Goal: Check status

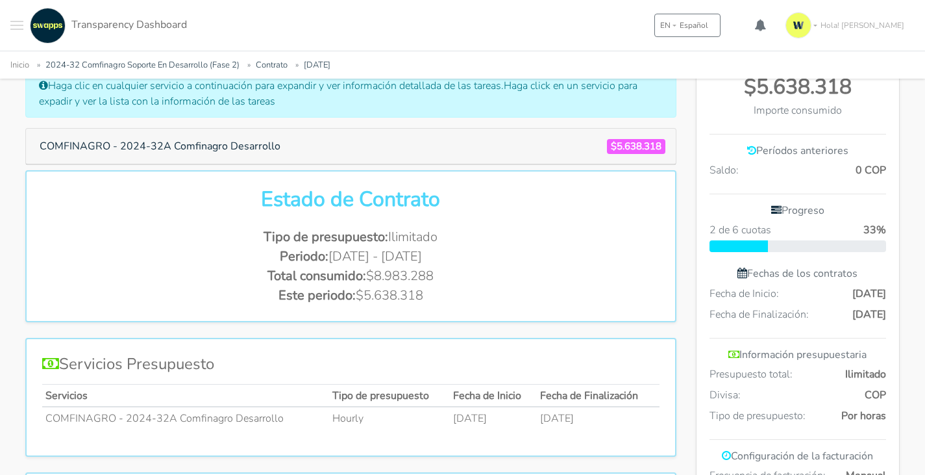
scroll to position [325, 0]
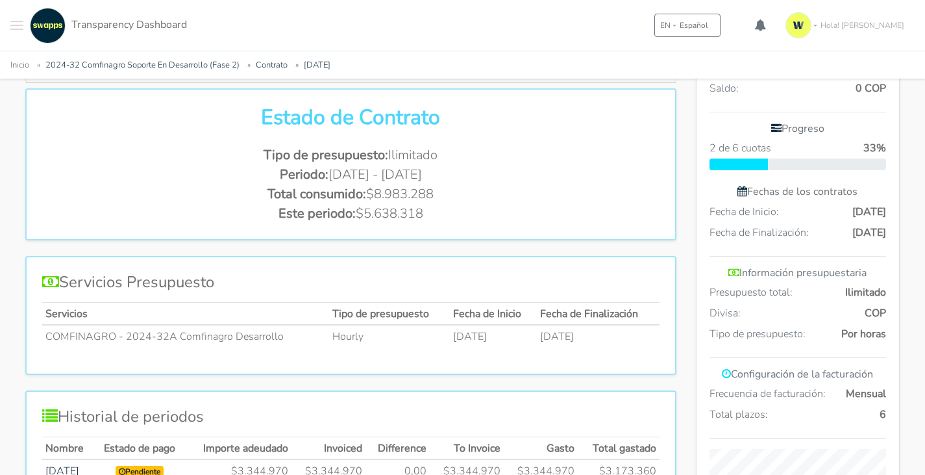
click at [198, 338] on td "COMFINAGRO - 2024-32A Comfinagro Desarrollo" at bounding box center [185, 336] width 287 height 23
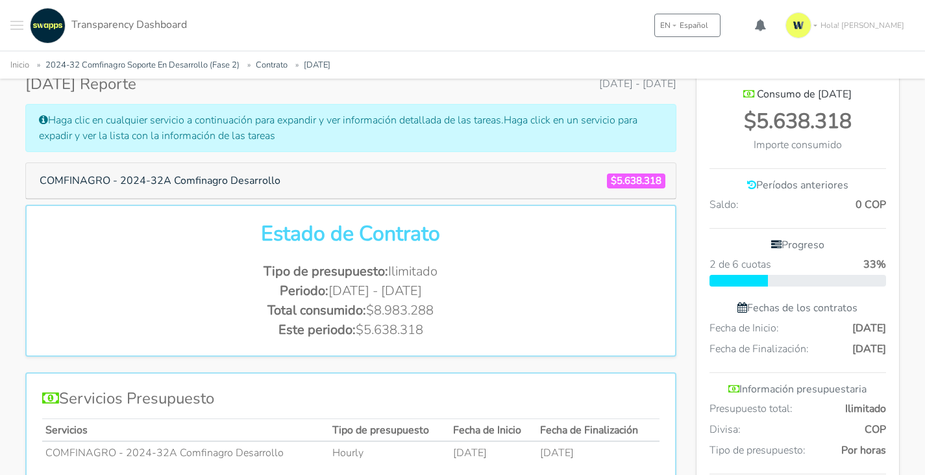
scroll to position [0, 0]
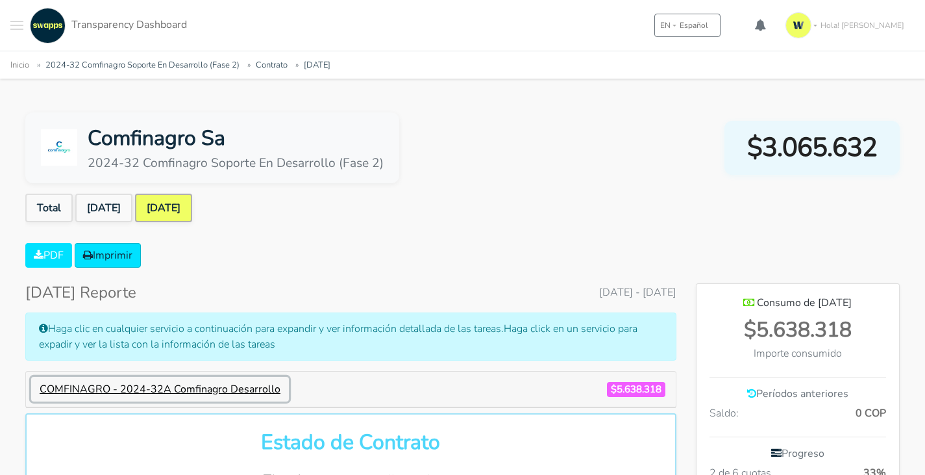
click at [152, 388] on button "COMFINAGRO - 2024-32A Comfinagro Desarrollo" at bounding box center [160, 388] width 258 height 25
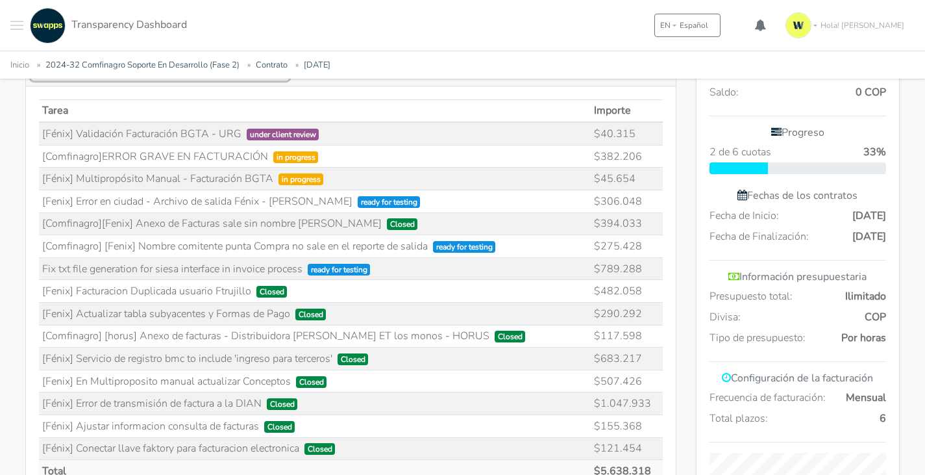
scroll to position [325, 0]
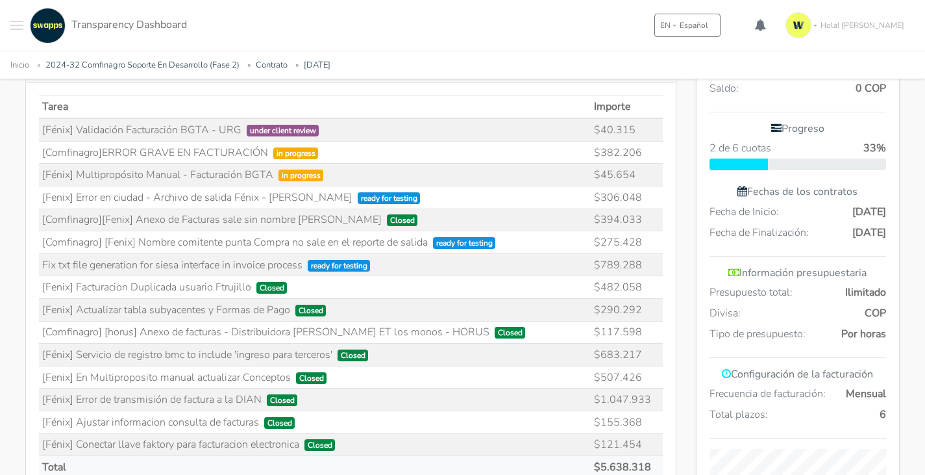
drag, startPoint x: 342, startPoint y: 200, endPoint x: 157, endPoint y: 200, distance: 185.0
click at [157, 200] on td "[Fenix] Error en ciudad - Archivo de salida Fénix - [PERSON_NAME] ready for tes…" at bounding box center [315, 197] width 552 height 23
click at [213, 170] on td "[Fénix] Multipropósito Manual - Facturación BGTA in progress" at bounding box center [315, 175] width 552 height 23
drag, startPoint x: 217, startPoint y: 197, endPoint x: 340, endPoint y: 199, distance: 123.4
click at [340, 199] on td "[Fenix] Error en ciudad - Archivo de salida Fénix - [PERSON_NAME] ready for tes…" at bounding box center [315, 197] width 552 height 23
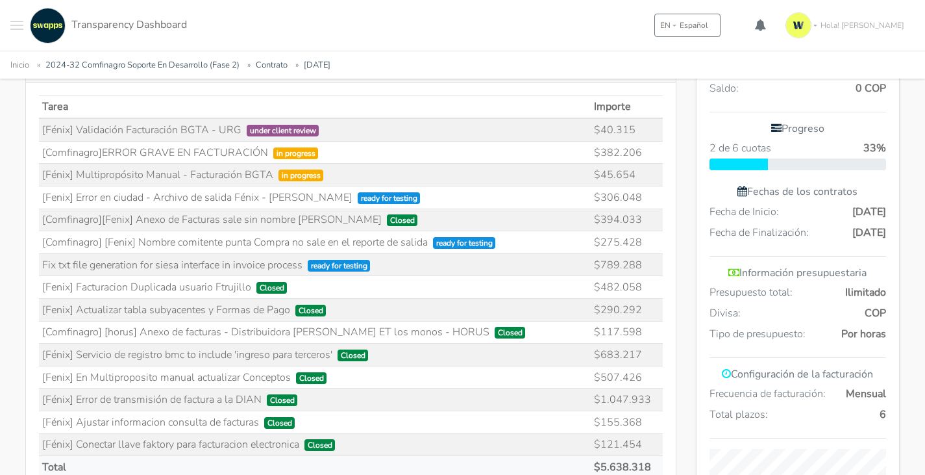
drag, startPoint x: 74, startPoint y: 128, endPoint x: 237, endPoint y: 126, distance: 162.9
click at [237, 126] on td "[Fénix] Validación Facturación BGTA - URG under client review" at bounding box center [315, 129] width 552 height 23
click at [223, 145] on td "[Comfinagro]ERROR GRAVE EN FACTURACIÓN in progress" at bounding box center [315, 152] width 552 height 23
drag, startPoint x: 101, startPoint y: 152, endPoint x: 262, endPoint y: 156, distance: 161.7
click at [262, 156] on td "[Comfinagro]ERROR GRAVE EN FACTURACIÓN in progress" at bounding box center [315, 152] width 552 height 23
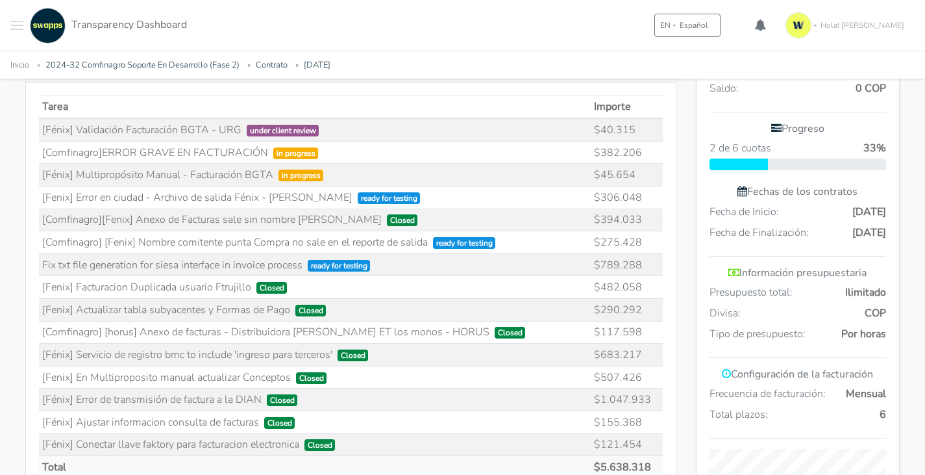
click at [405, 103] on th "Tarea" at bounding box center [315, 106] width 552 height 23
drag, startPoint x: 598, startPoint y: 104, endPoint x: 634, endPoint y: 106, distance: 35.8
click at [634, 106] on th "Importe" at bounding box center [626, 106] width 71 height 23
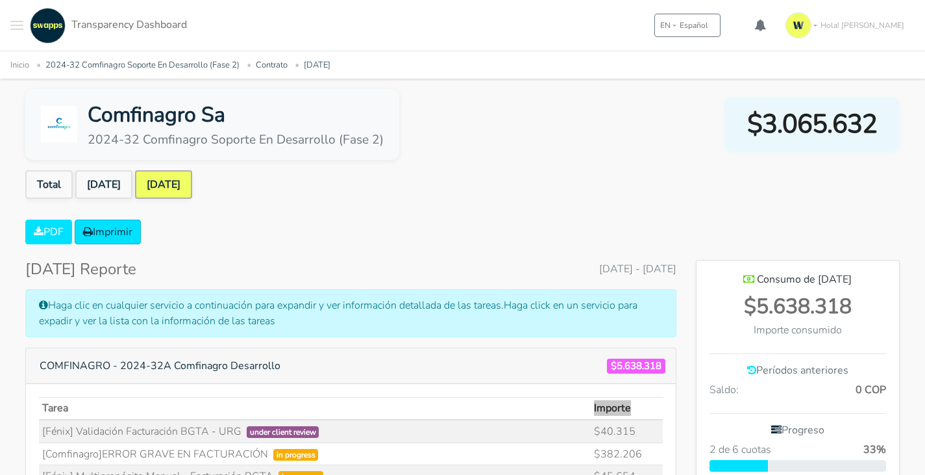
scroll to position [65, 0]
